Goal: Task Accomplishment & Management: Manage account settings

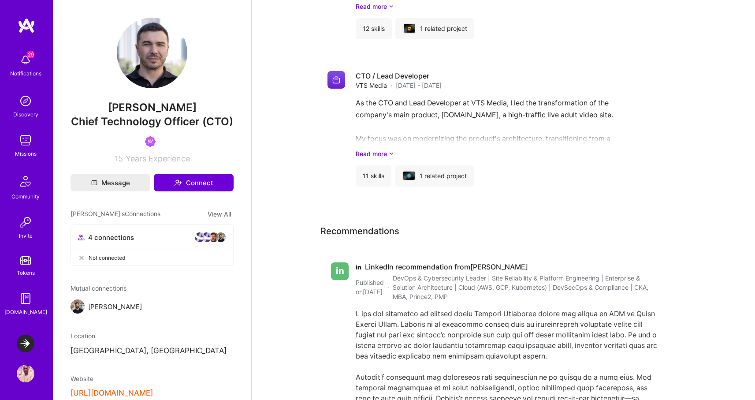
scroll to position [328, 0]
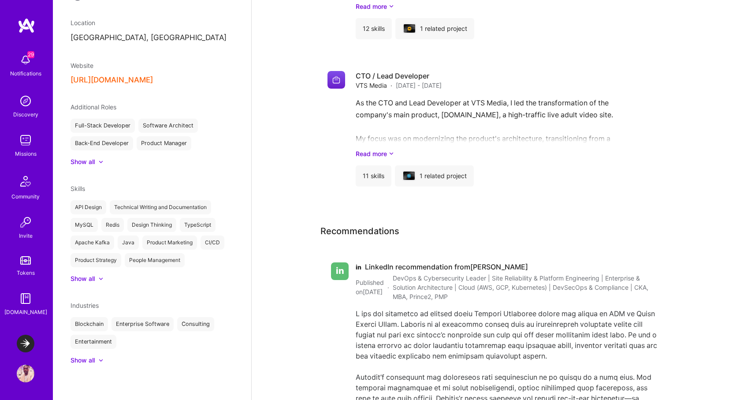
click at [24, 338] on img at bounding box center [26, 344] width 18 height 18
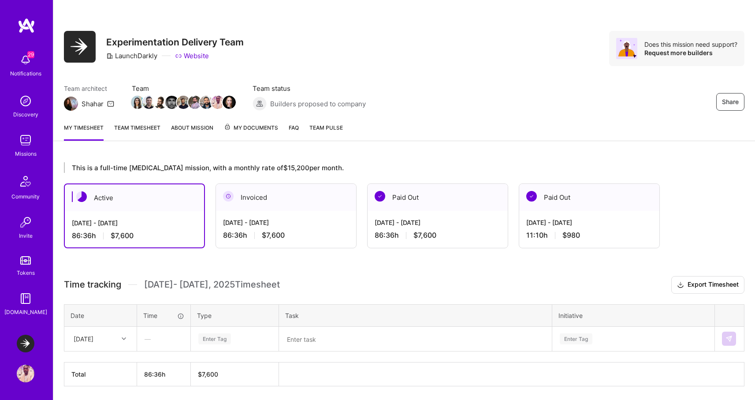
scroll to position [29, 0]
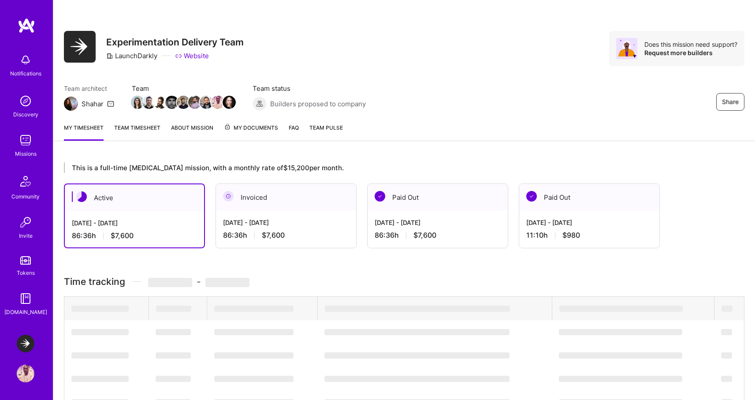
scroll to position [29, 0]
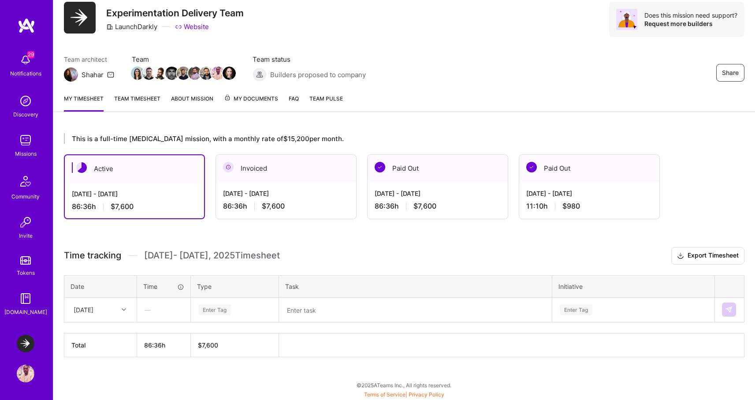
click at [365, 33] on div "Share Experimentation Delivery Team LaunchDarkly Website Does this mission need…" at bounding box center [404, 19] width 681 height 35
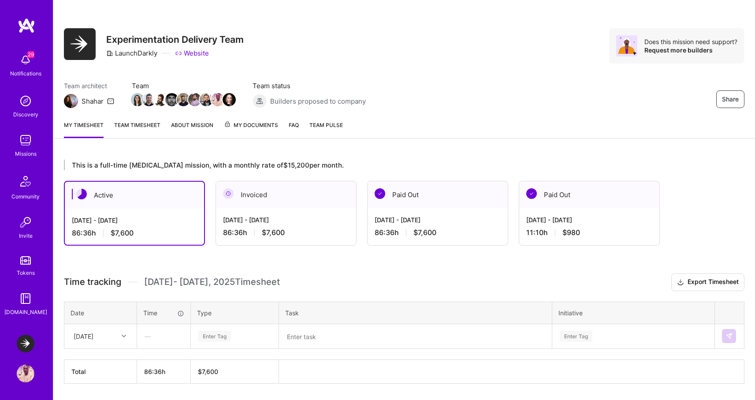
scroll to position [0, 0]
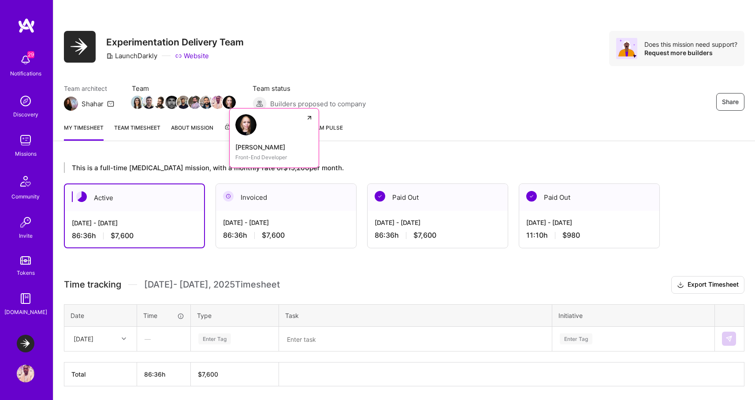
click at [226, 100] on img at bounding box center [229, 102] width 13 height 13
click at [206, 104] on img at bounding box center [206, 102] width 13 height 13
click at [217, 104] on img at bounding box center [217, 102] width 13 height 13
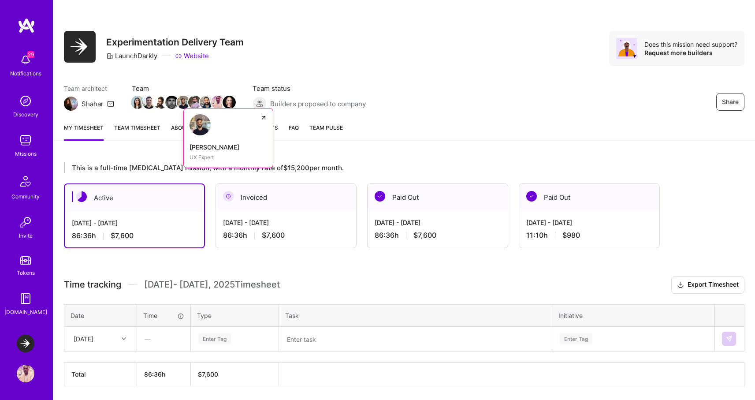
click at [184, 103] on img at bounding box center [183, 102] width 13 height 13
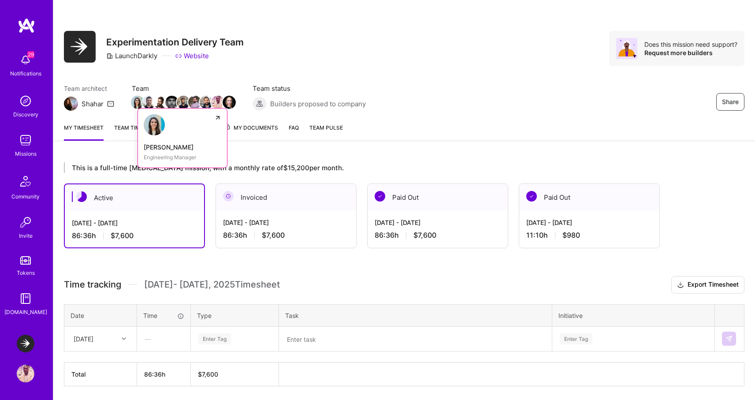
click at [137, 104] on img at bounding box center [137, 102] width 13 height 13
click at [161, 102] on img at bounding box center [160, 102] width 13 height 13
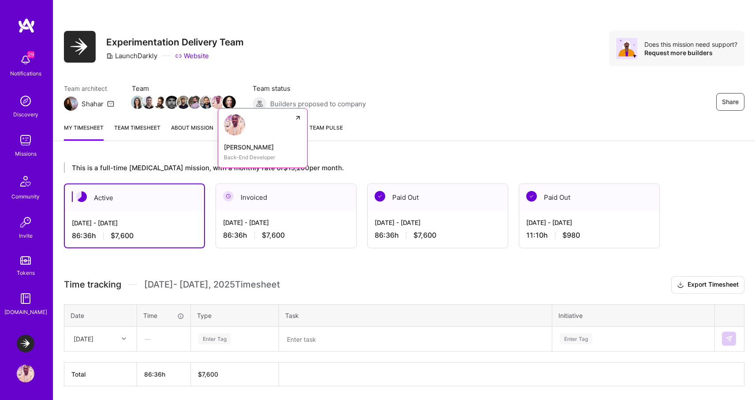
click at [220, 102] on img at bounding box center [217, 102] width 13 height 13
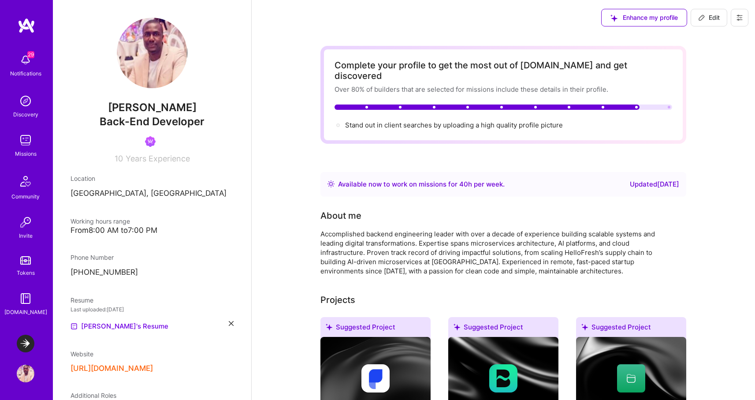
click at [108, 272] on p "+491797292831" at bounding box center [152, 272] width 163 height 11
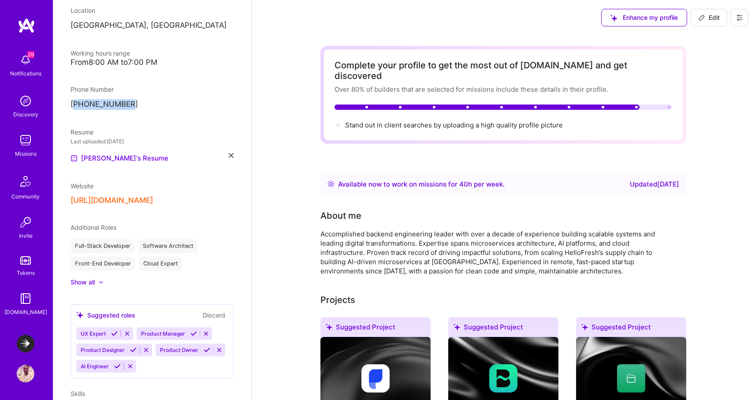
click at [711, 9] on button "Edit" at bounding box center [709, 18] width 37 height 18
select select "DE"
select select "Right Now"
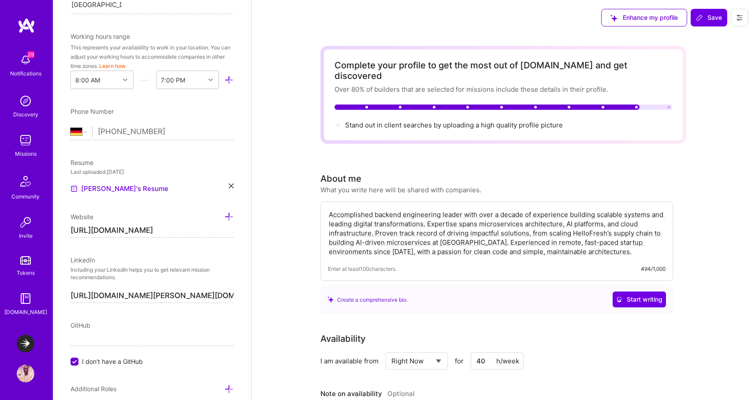
scroll to position [253, 0]
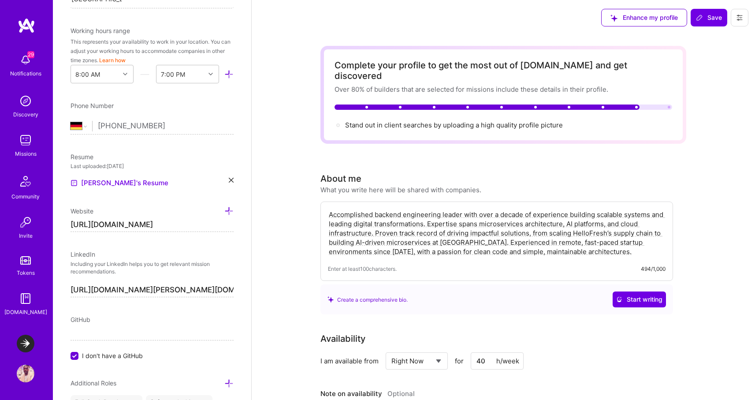
click at [168, 224] on input "https://github.com/montera82" at bounding box center [152, 225] width 163 height 14
click at [177, 224] on input "https://github.com/montera82" at bounding box center [152, 225] width 163 height 14
paste input
type input "https://github.com/edwinokonkwo"
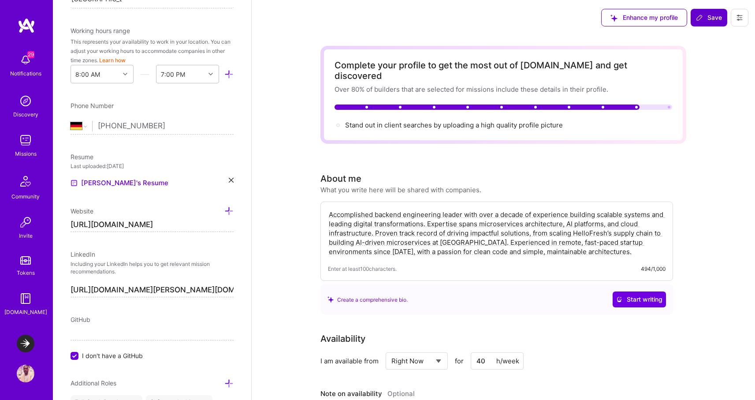
click at [715, 17] on span "Save" at bounding box center [709, 17] width 26 height 9
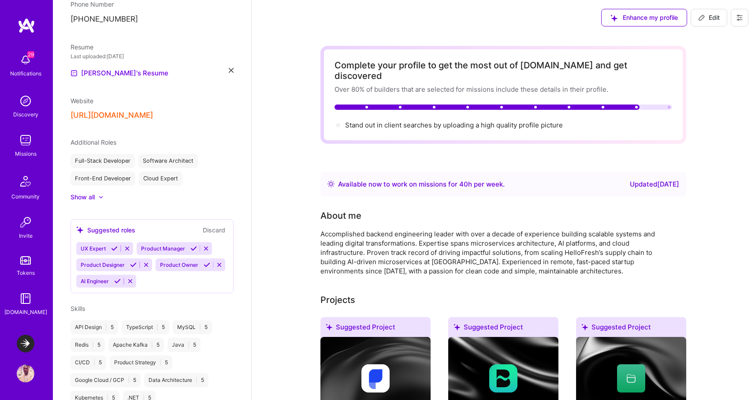
scroll to position [234, 0]
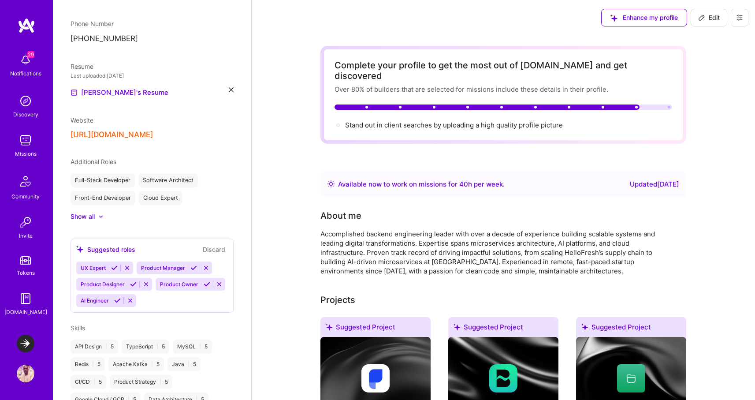
click at [153, 135] on button "https://github.com/edwinokonkwo" at bounding box center [112, 134] width 82 height 9
click at [24, 343] on img at bounding box center [26, 344] width 18 height 18
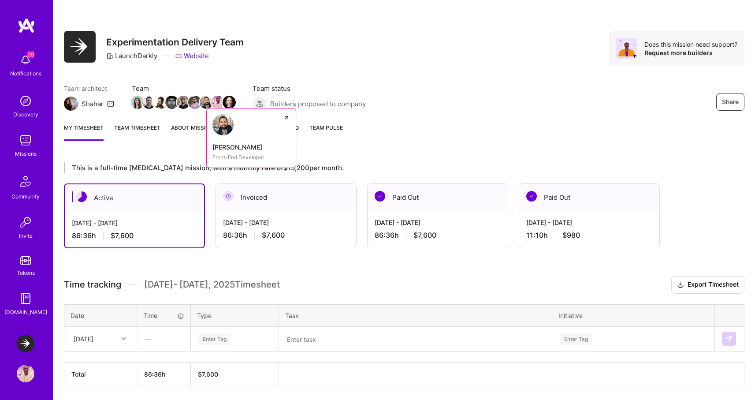
click at [208, 106] on img at bounding box center [206, 102] width 13 height 13
